Goal: Task Accomplishment & Management: Use online tool/utility

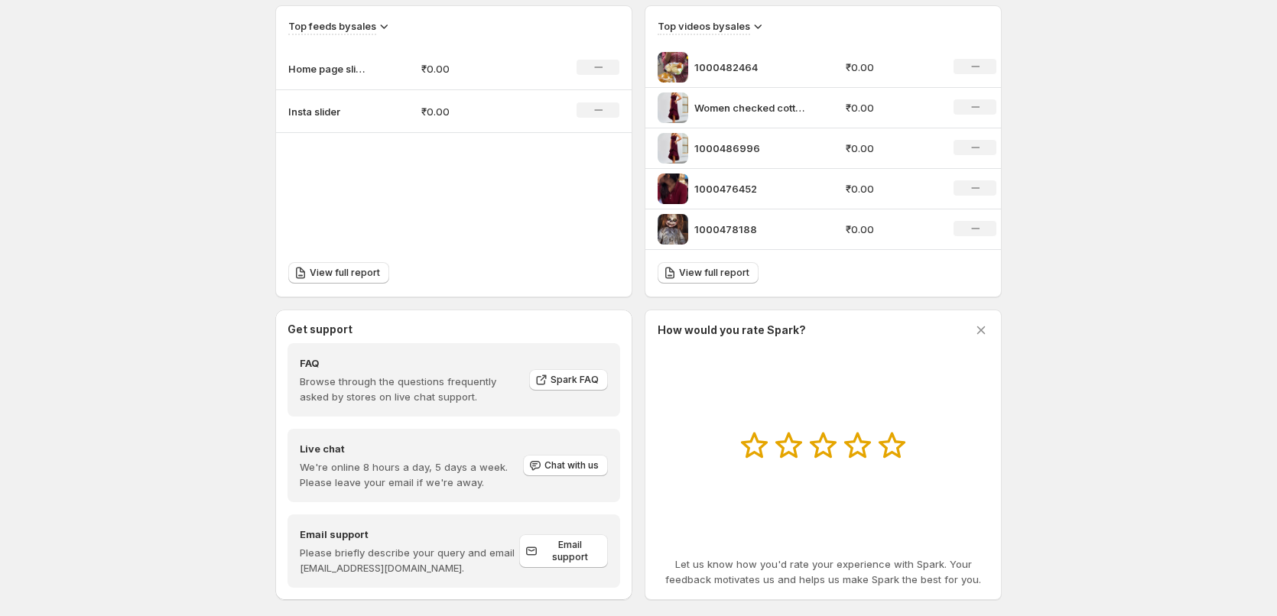
scroll to position [535, 0]
click at [719, 69] on p "1000482464" at bounding box center [751, 66] width 115 height 15
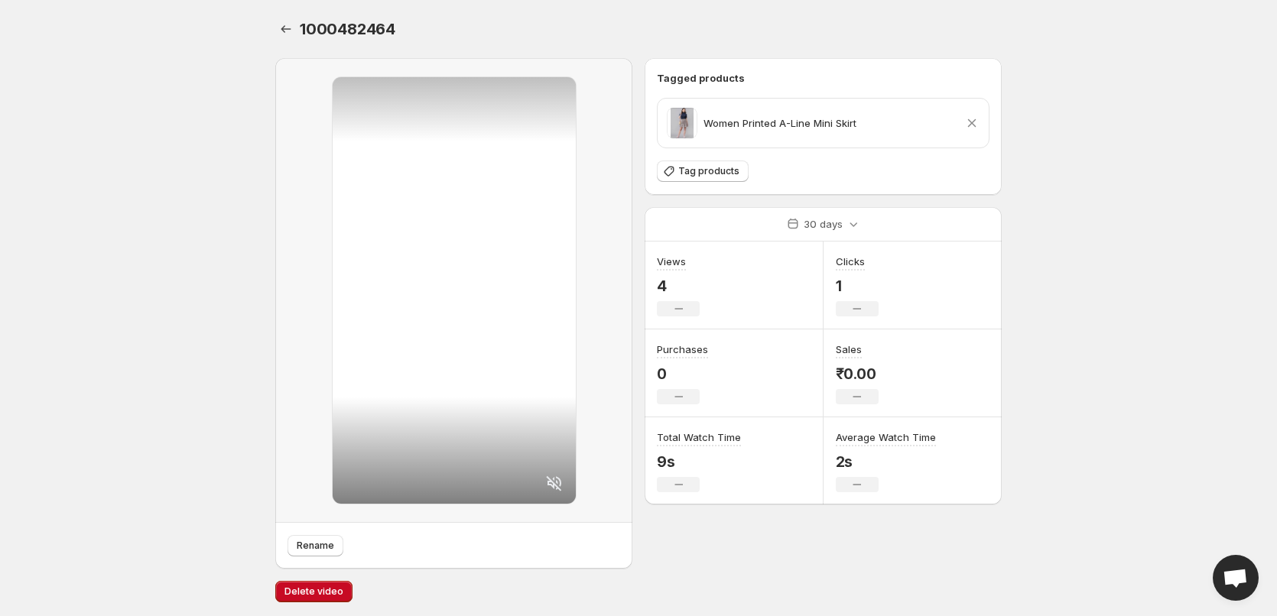
scroll to position [2, 0]
click at [320, 544] on span "Rename" at bounding box center [315, 544] width 37 height 12
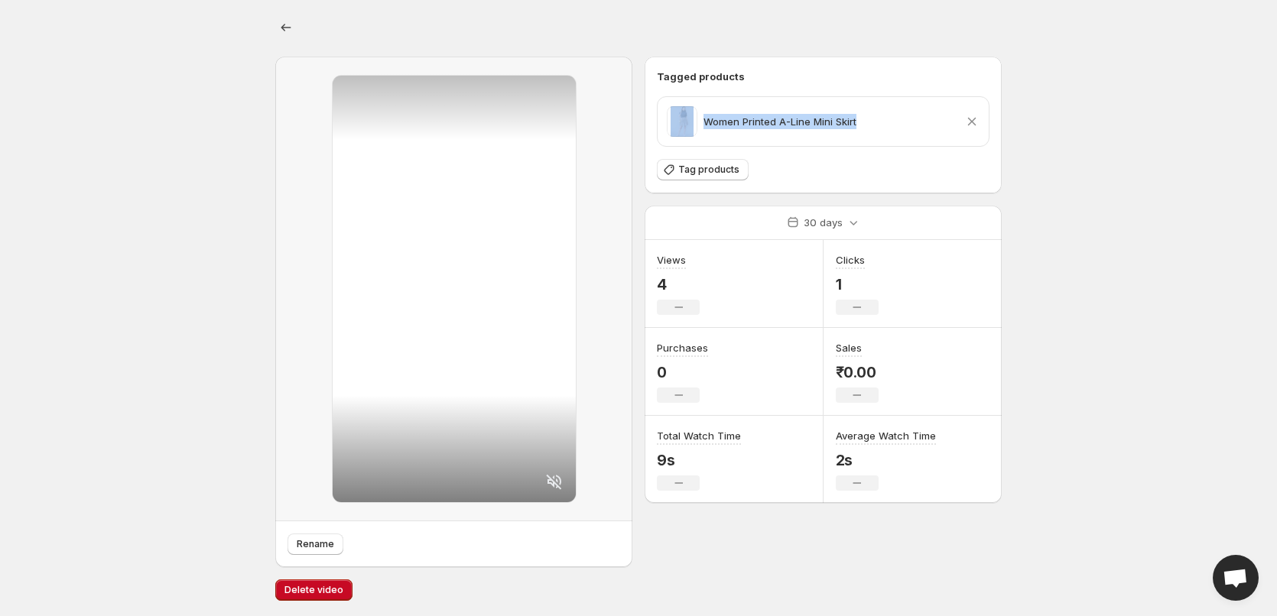
drag, startPoint x: 883, startPoint y: 128, endPoint x: 694, endPoint y: 131, distance: 188.9
click at [694, 131] on div "Women Printed A-Line Mini Skirt Remove product" at bounding box center [823, 121] width 313 height 31
copy div "Women Printed A-Line Mini Skirt"
click at [318, 548] on span "Rename" at bounding box center [315, 544] width 37 height 12
click at [284, 21] on icon "Settings" at bounding box center [285, 27] width 15 height 15
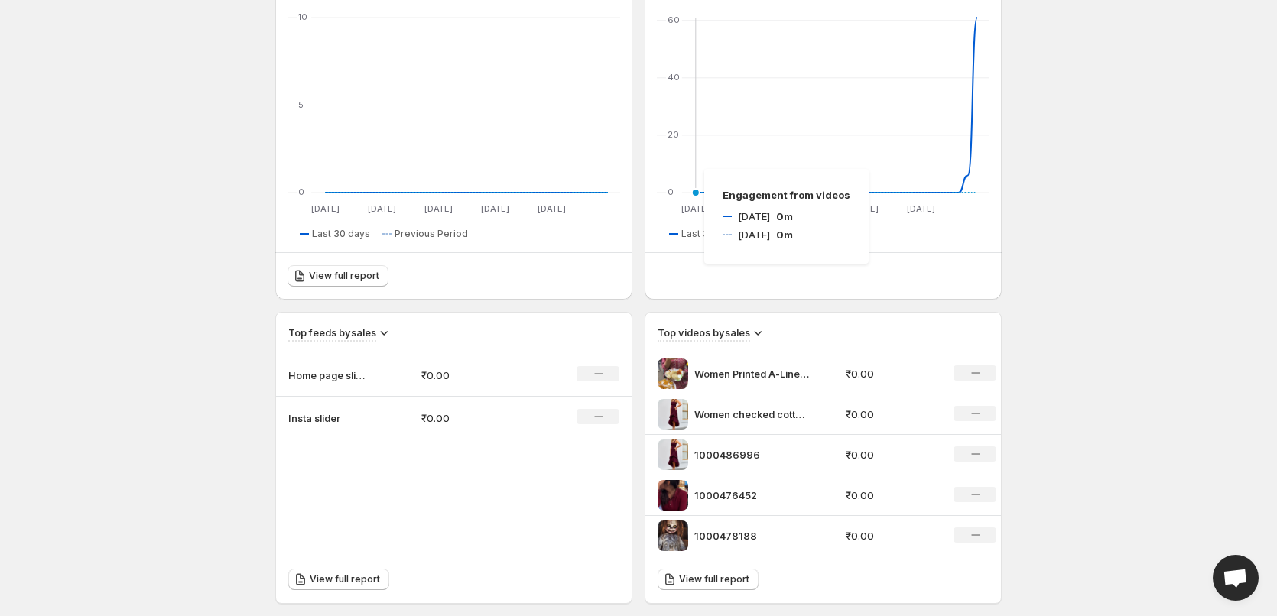
scroll to position [229, 0]
click at [713, 453] on p "1000486996" at bounding box center [751, 453] width 115 height 15
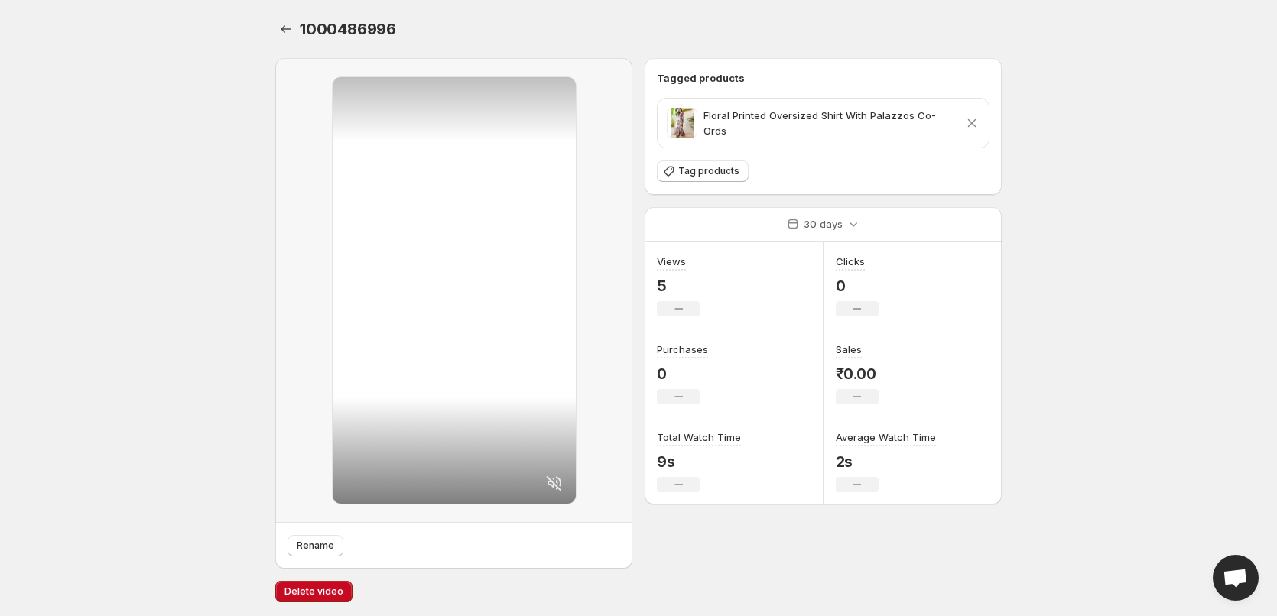
click at [884, 121] on p "Floral Printed Oversized Shirt With Palazzos Co-Ords" at bounding box center [831, 123] width 255 height 31
drag, startPoint x: 842, startPoint y: 126, endPoint x: 701, endPoint y: 127, distance: 140.7
click at [701, 127] on div "Floral Printed Oversized Shirt With Palazzos Co-Ords" at bounding box center [812, 123] width 291 height 31
copy p "Floral Printed Oversized Shirt"
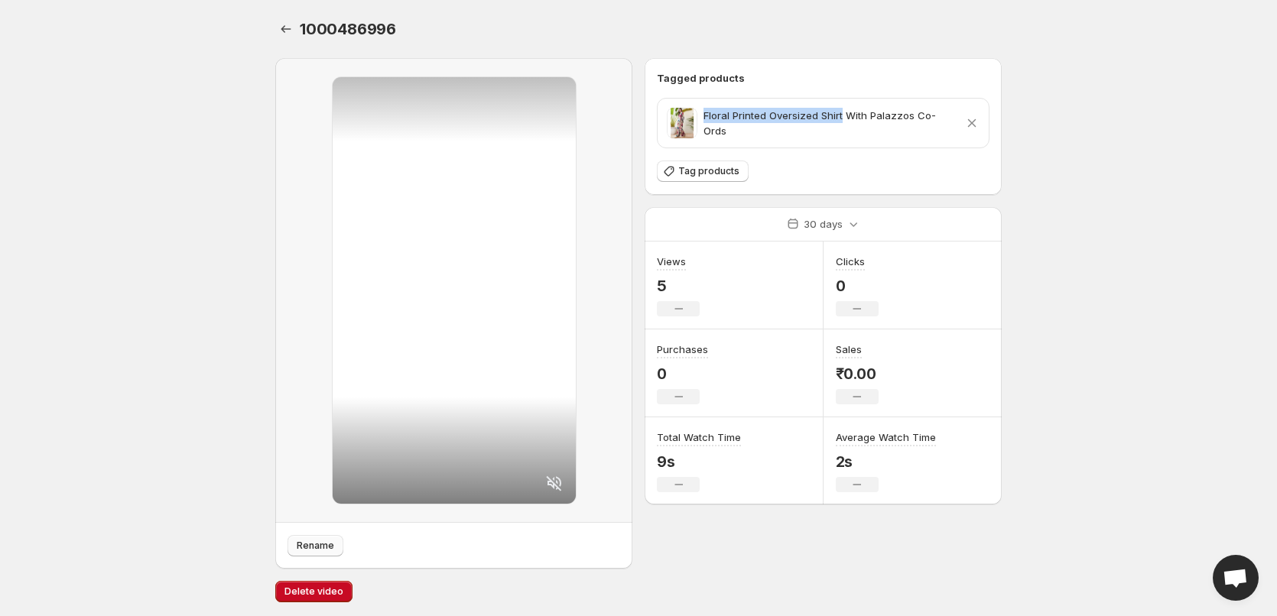
click at [301, 548] on span "Rename" at bounding box center [315, 546] width 37 height 12
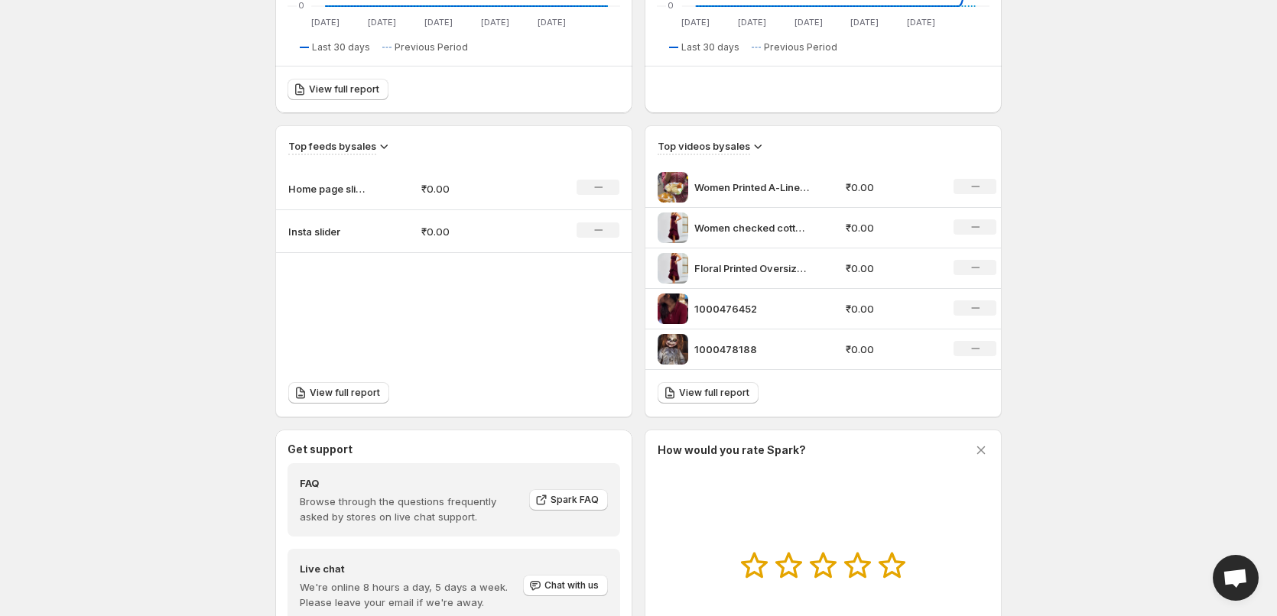
scroll to position [459, 0]
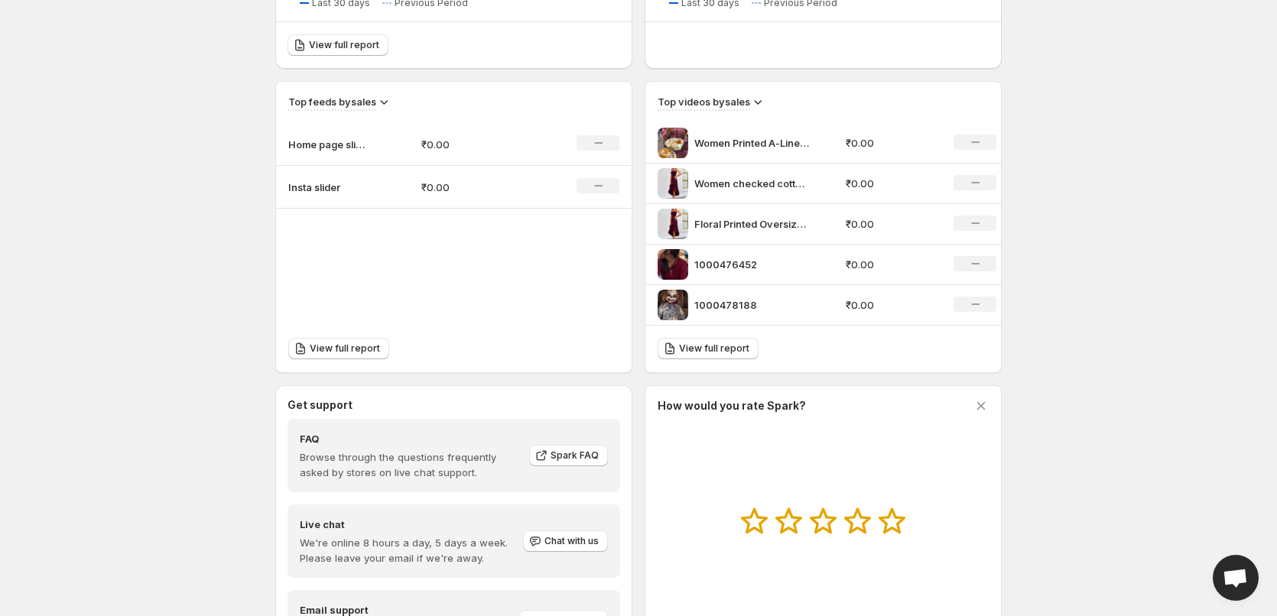
click at [720, 303] on p "1000478188" at bounding box center [751, 304] width 115 height 15
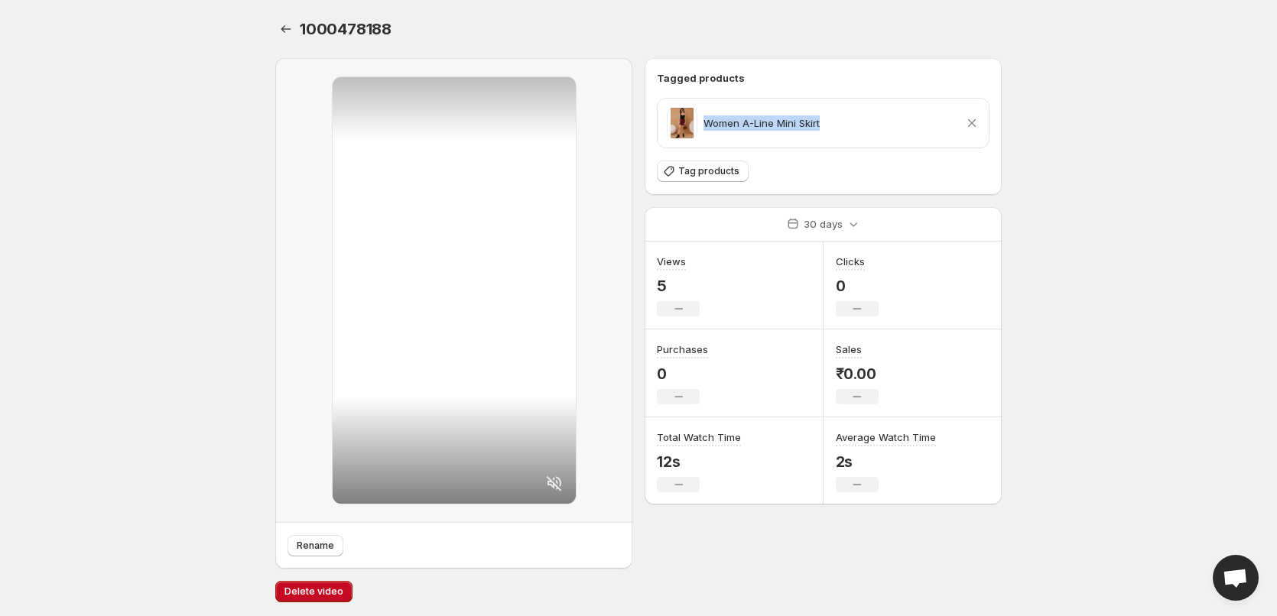
drag, startPoint x: 845, startPoint y: 125, endPoint x: 706, endPoint y: 122, distance: 139.2
click at [706, 122] on div "Women A-Line Mini Skirt Remove product" at bounding box center [823, 123] width 313 height 31
copy p "Women A-Line Mini Skirt"
click at [316, 554] on button "Rename" at bounding box center [316, 545] width 56 height 21
click at [1068, 249] on body "Home Feeds Videos Subscription Settings Women A-Line Mini Skirt. This page is r…" at bounding box center [638, 308] width 1277 height 616
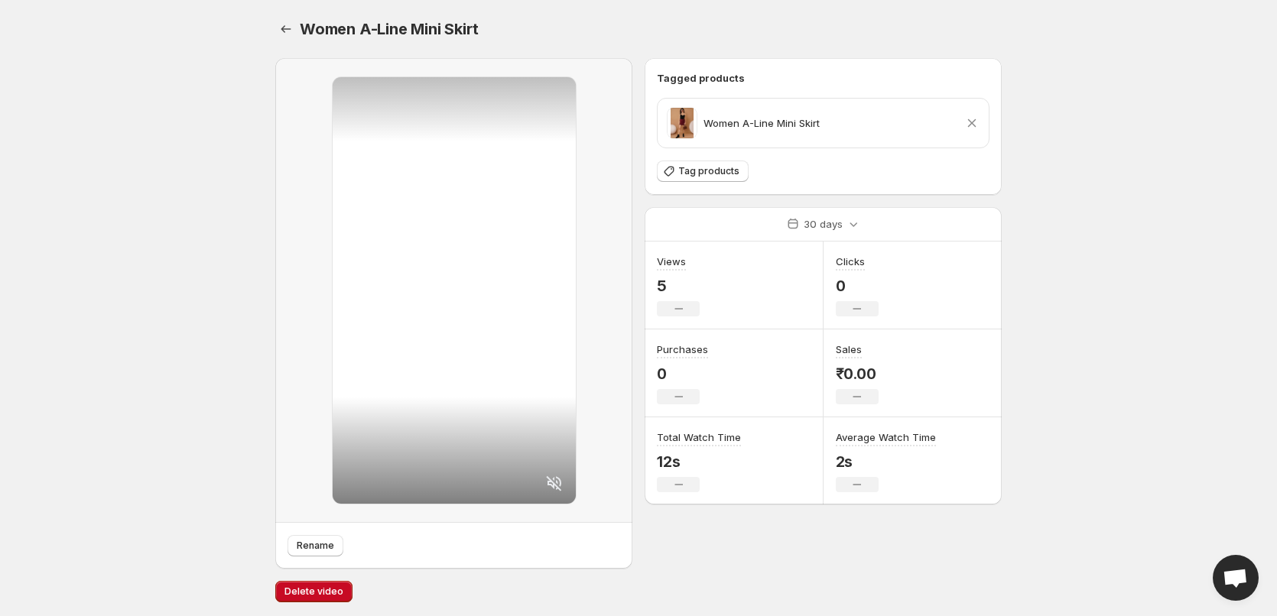
scroll to position [459, 0]
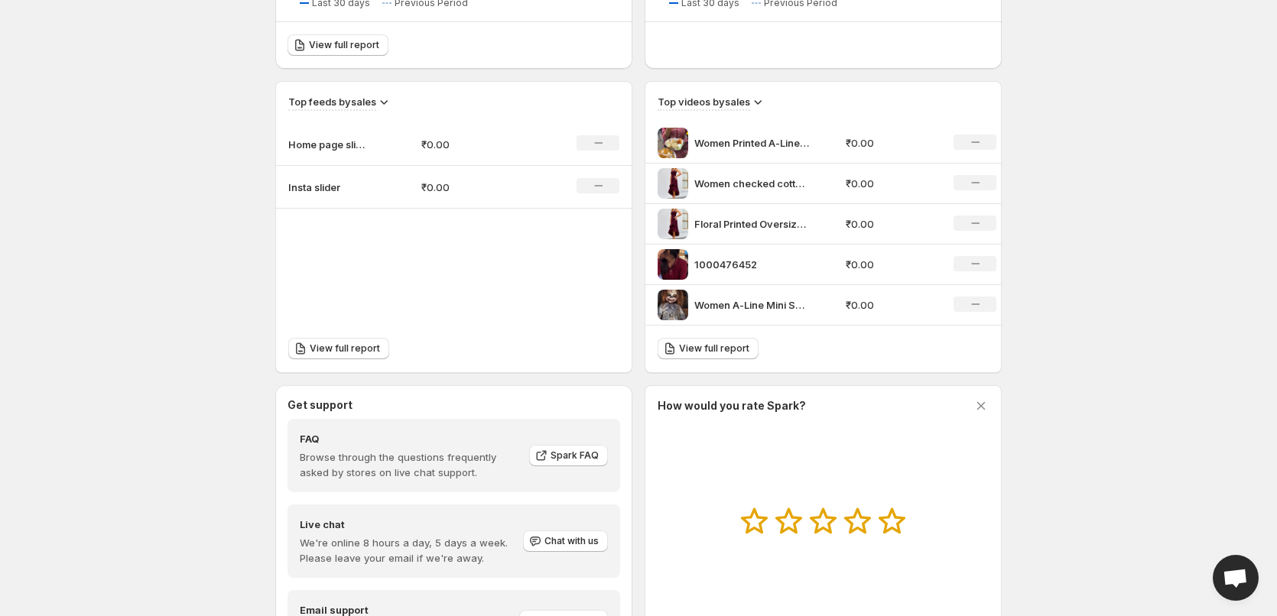
click at [743, 262] on p "1000476452" at bounding box center [751, 264] width 115 height 15
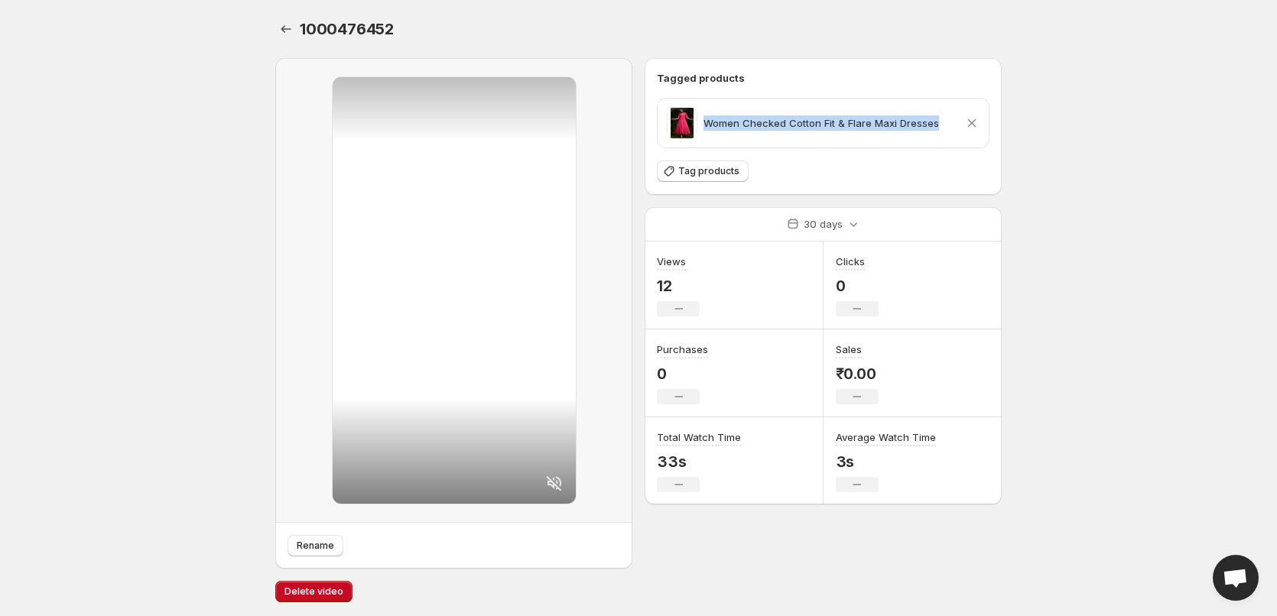
drag, startPoint x: 935, startPoint y: 125, endPoint x: 703, endPoint y: 127, distance: 231.7
click at [703, 127] on div "Women Checked Cotton Fit & Flare Maxi Dresses Remove product" at bounding box center [823, 123] width 313 height 31
copy p "Women Checked Cotton Fit & Flare Maxi Dresses"
click at [323, 551] on span "Rename" at bounding box center [315, 546] width 37 height 12
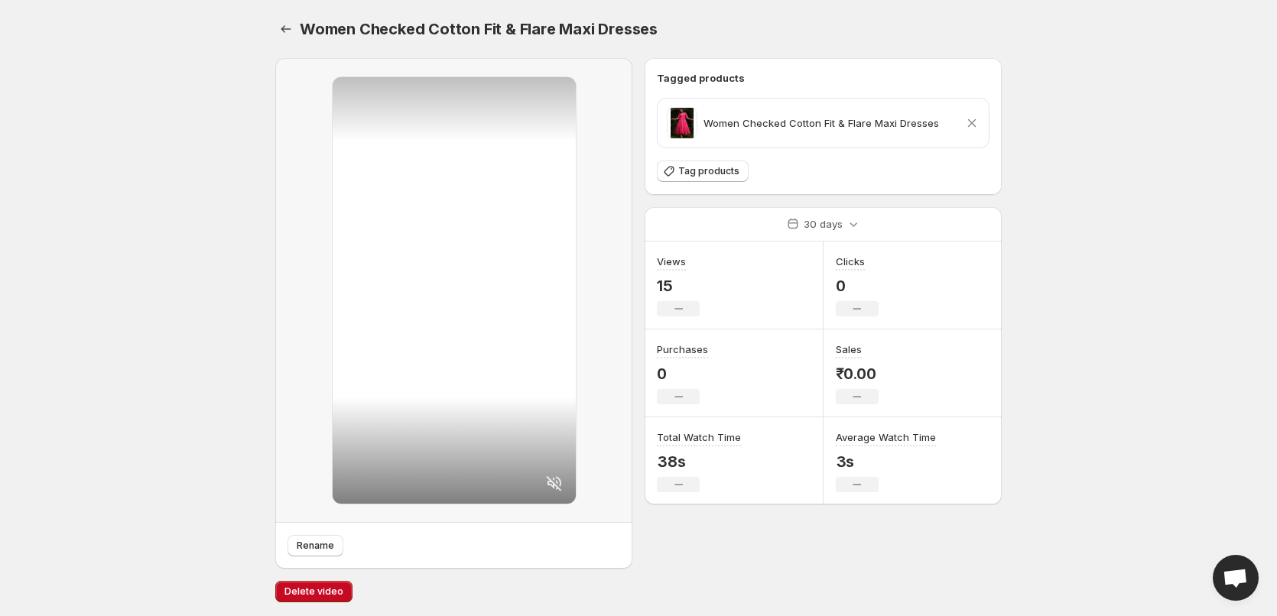
click at [676, 470] on p "38s" at bounding box center [699, 462] width 84 height 18
click at [844, 463] on p "3s" at bounding box center [886, 462] width 100 height 18
click at [307, 547] on span "Rename" at bounding box center [315, 544] width 37 height 12
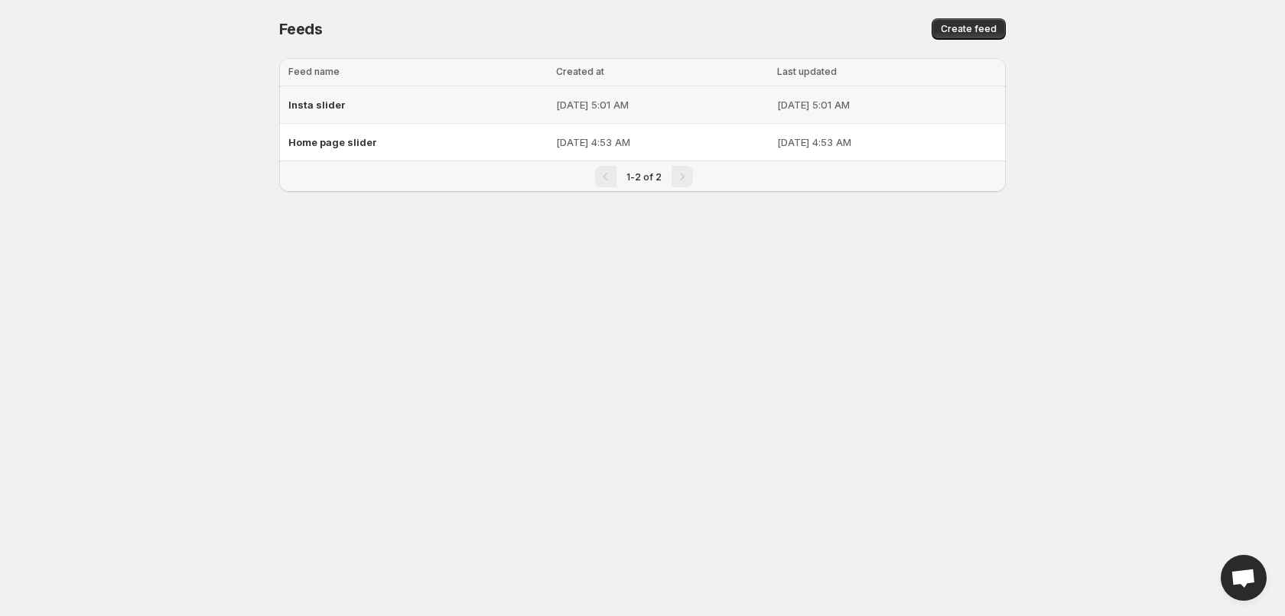
click at [360, 107] on div "Insta slider" at bounding box center [417, 105] width 258 height 28
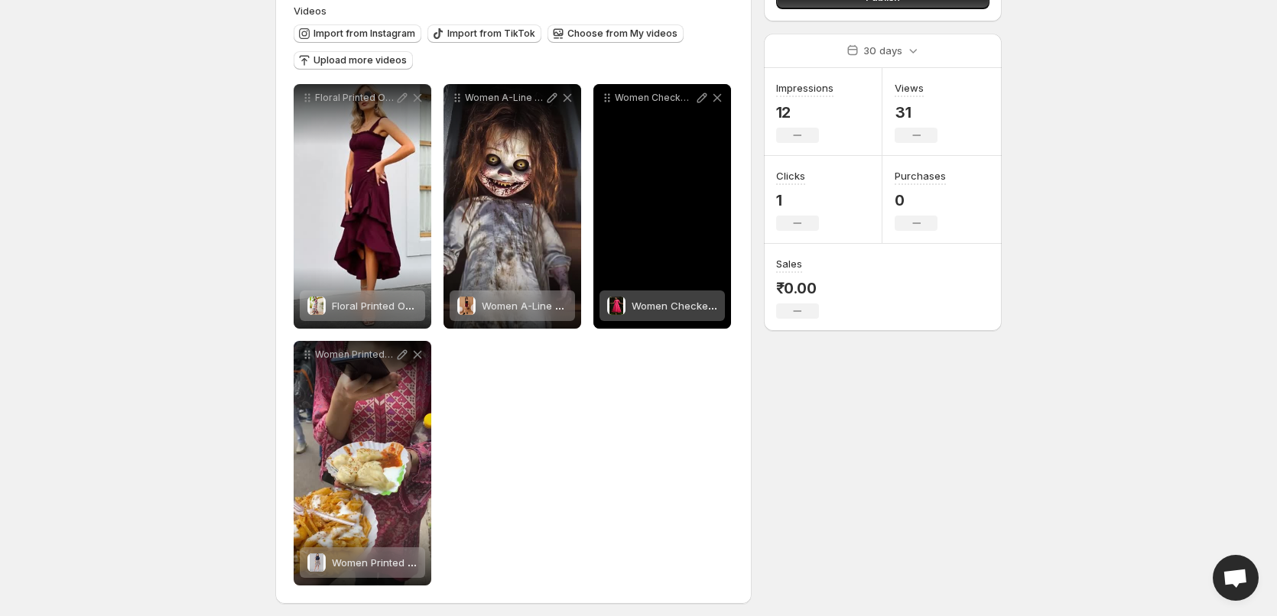
scroll to position [159, 0]
